Goal: Information Seeking & Learning: Learn about a topic

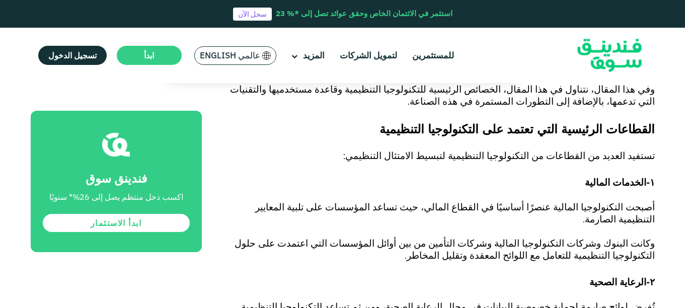
scroll to position [809, 0]
